Goal: Find contact information: Find contact information

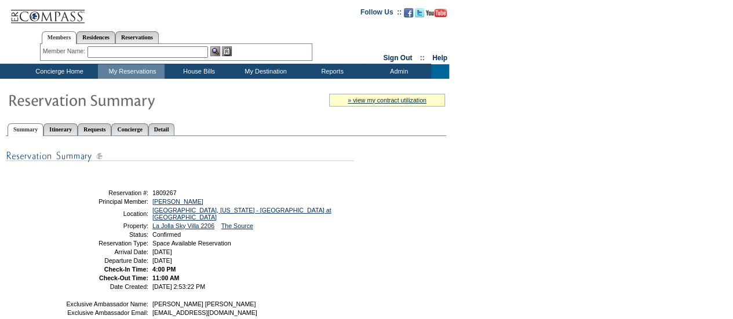
scroll to position [220, 0]
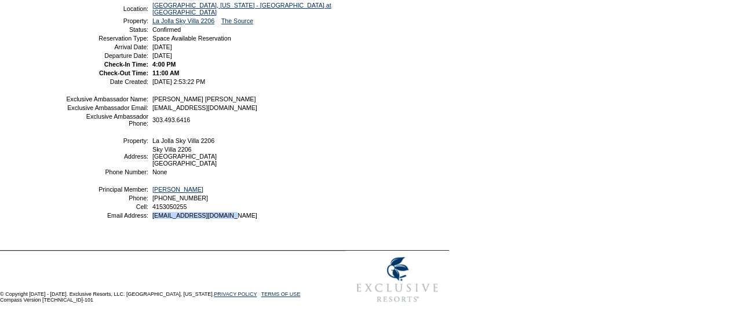
drag, startPoint x: 224, startPoint y: 220, endPoint x: 150, endPoint y: 219, distance: 74.8
click at [149, 219] on table "Exclusive Ambassador Name: [PERSON_NAME] [PERSON_NAME] Exclusive Ambassador Ema…" at bounding box center [209, 157] width 290 height 127
copy span "[EMAIL_ADDRESS][DOMAIN_NAME]"
drag, startPoint x: 203, startPoint y: 207, endPoint x: 153, endPoint y: 208, distance: 49.9
click at [153, 208] on td "4153050255" at bounding box center [251, 206] width 202 height 7
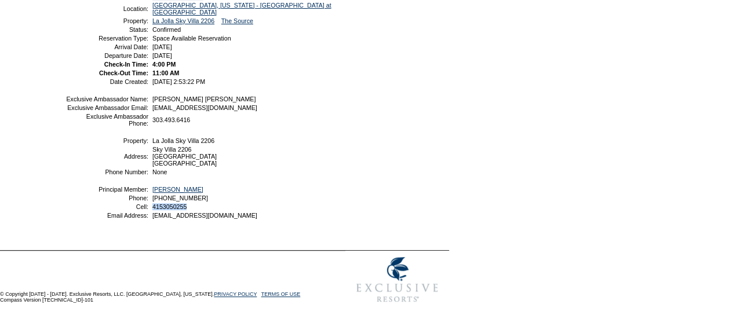
copy span "4153050255"
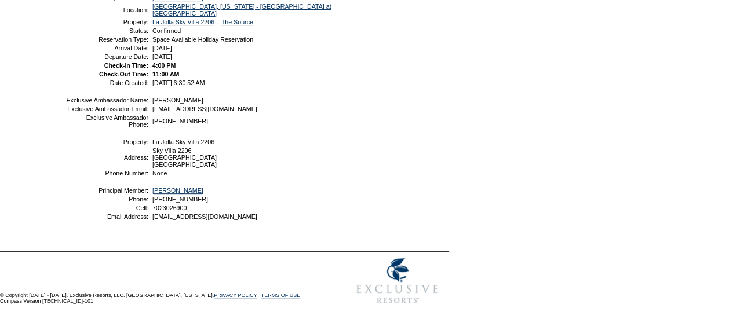
scroll to position [220, 0]
drag, startPoint x: 255, startPoint y: 213, endPoint x: 152, endPoint y: 216, distance: 103.2
click at [152, 216] on td "jwatkins@awhlawyers.com" at bounding box center [251, 215] width 202 height 7
copy span "jwatkins@awhlawyers.com"
drag, startPoint x: 195, startPoint y: 206, endPoint x: 188, endPoint y: 206, distance: 7.0
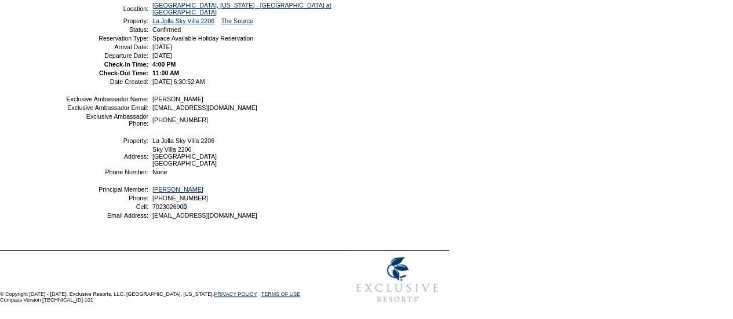
click at [188, 206] on td "7023026900" at bounding box center [251, 206] width 202 height 7
drag, startPoint x: 202, startPoint y: 196, endPoint x: 152, endPoint y: 198, distance: 49.9
click at [152, 198] on td "702-302-6900" at bounding box center [251, 198] width 202 height 7
copy span "702-302-6900"
click at [318, 173] on td "None" at bounding box center [251, 172] width 202 height 7
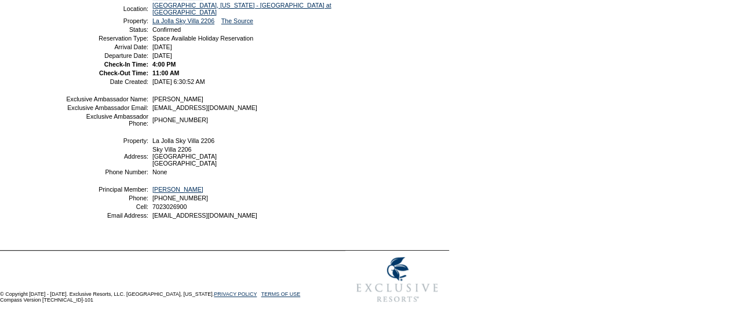
scroll to position [0, 0]
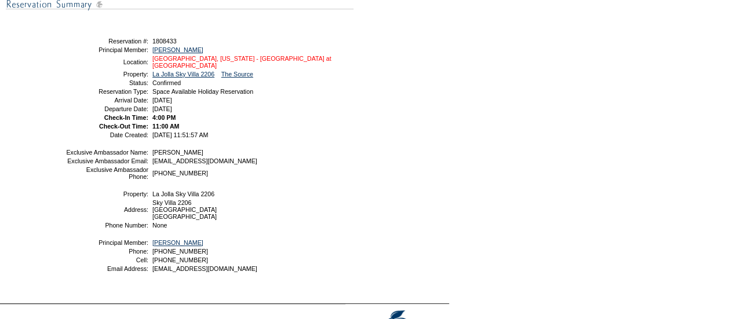
scroll to position [220, 0]
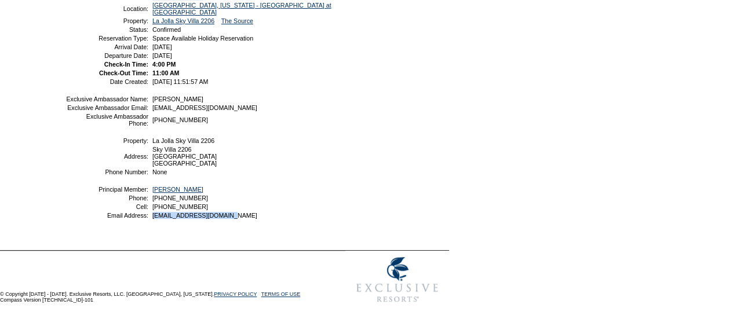
drag, startPoint x: 242, startPoint y: 214, endPoint x: 152, endPoint y: 219, distance: 90.5
click at [152, 219] on table "Exclusive Ambassador Name: Elisabeth Cuseo Exclusive Ambassador Email: ecuseo@e…" at bounding box center [209, 157] width 290 height 127
copy span "jacksondw123@icloud.com"
drag, startPoint x: 211, startPoint y: 207, endPoint x: 153, endPoint y: 208, distance: 58.0
click at [153, 208] on td "(949) 622-8083" at bounding box center [251, 206] width 202 height 7
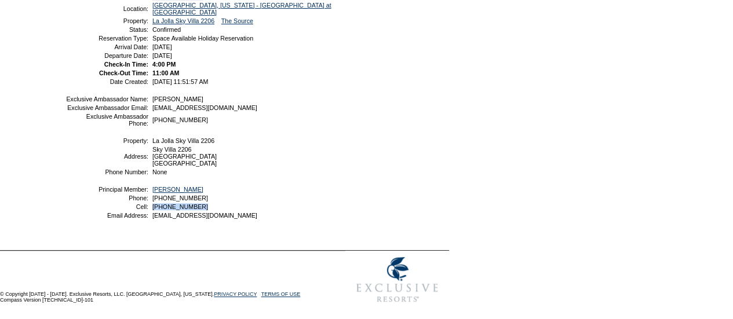
copy span "(949) 622-8083"
